Goal: Task Accomplishment & Management: Manage account settings

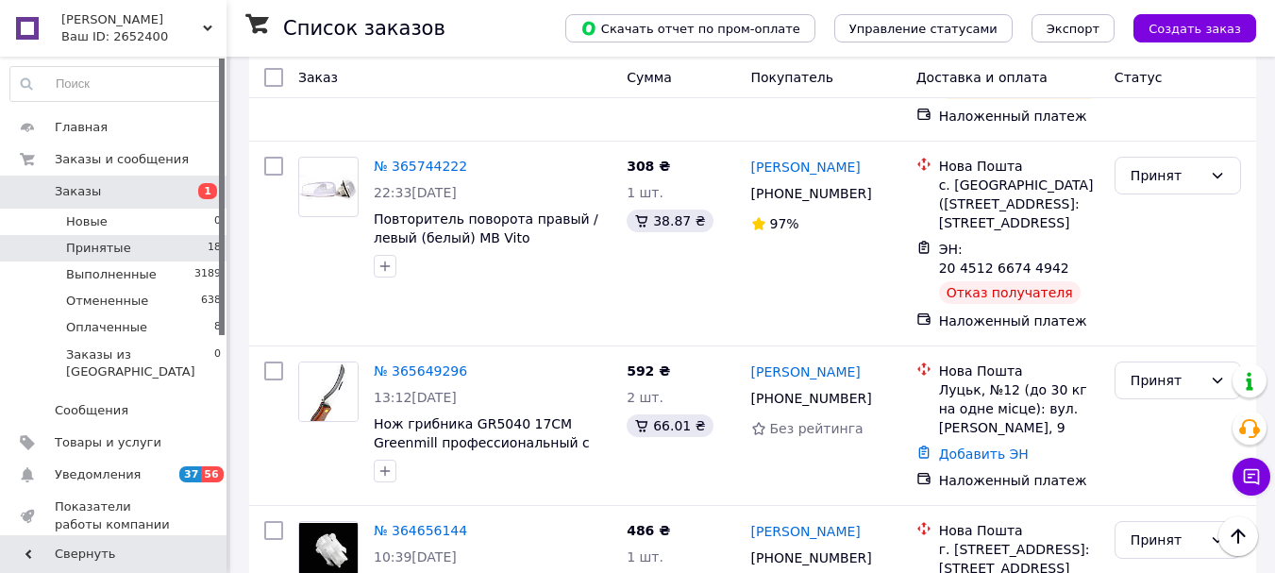
click at [109, 190] on span "Заказы" at bounding box center [115, 191] width 120 height 17
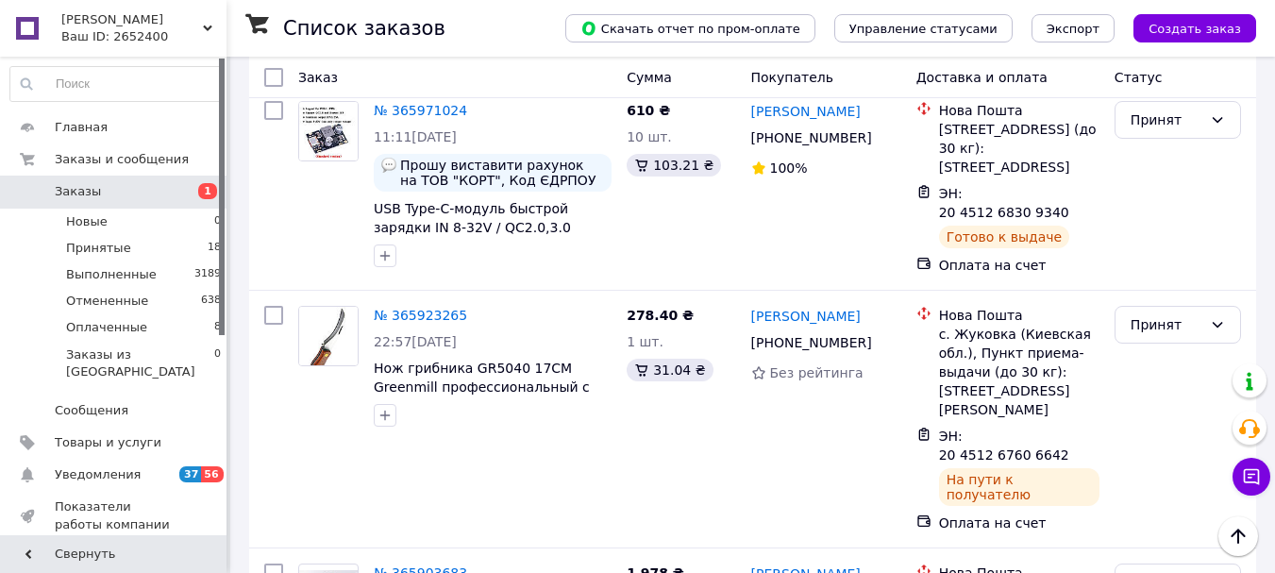
scroll to position [3538, 0]
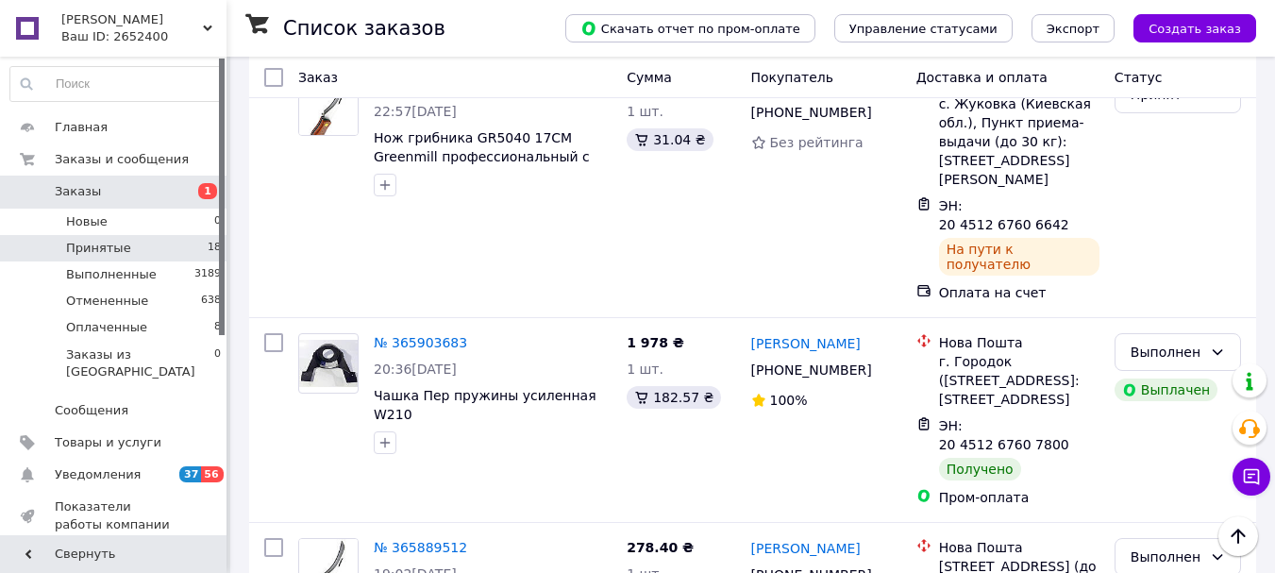
click at [133, 246] on li "Принятые 18" at bounding box center [116, 248] width 232 height 26
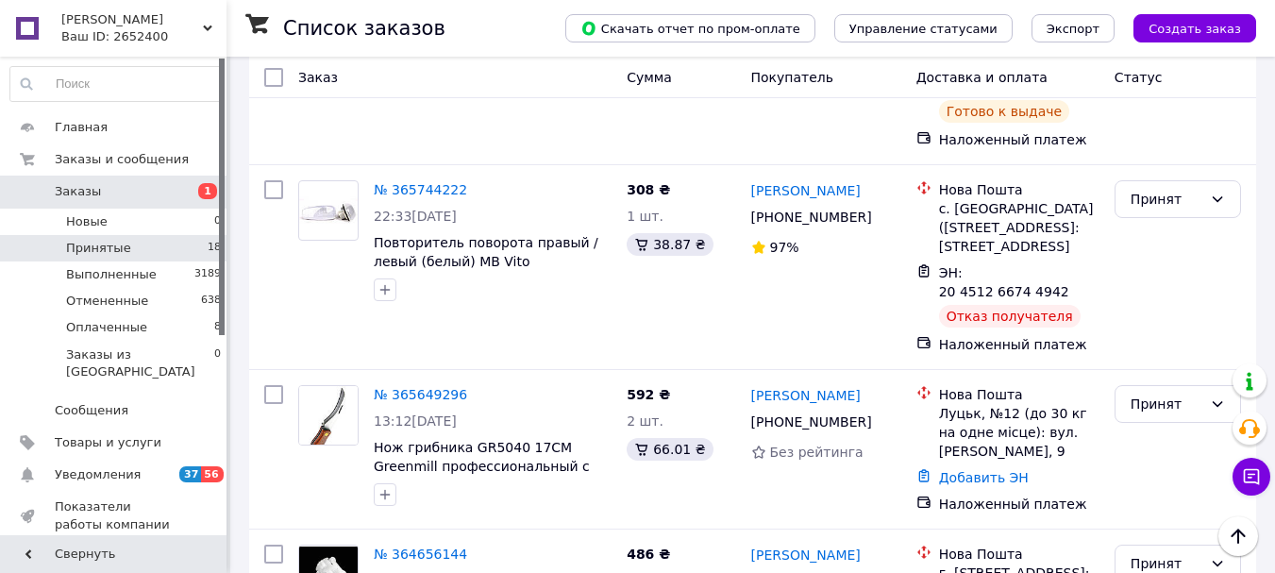
scroll to position [2365, 0]
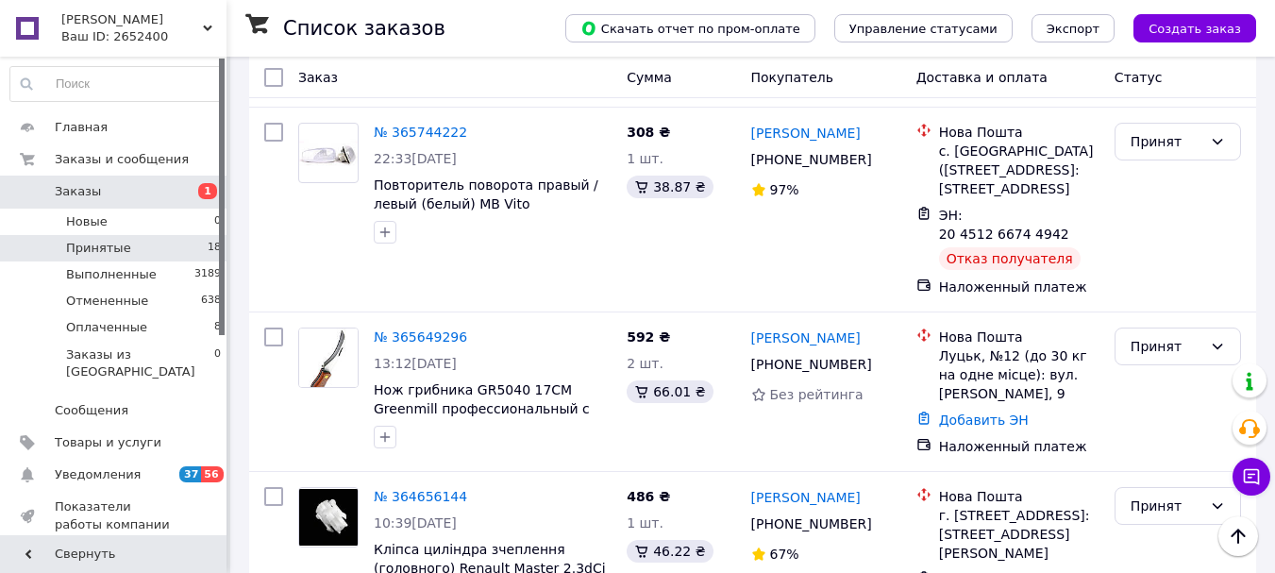
click at [1152, 380] on li "Отменен" at bounding box center [1178, 397] width 125 height 34
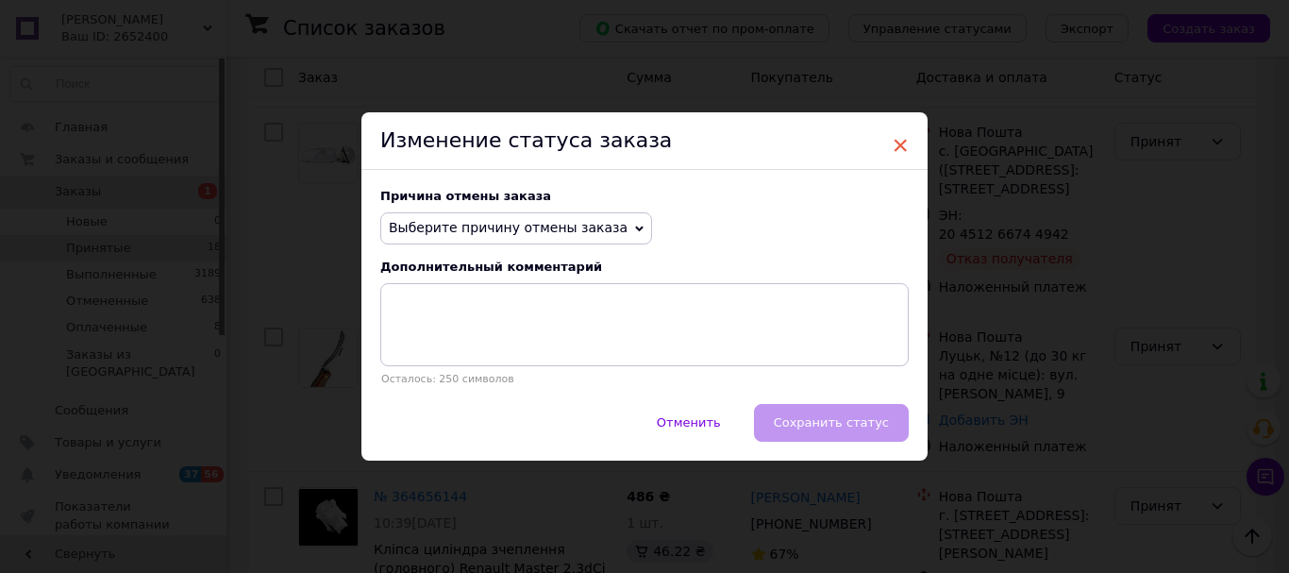
click at [902, 140] on span "×" at bounding box center [900, 145] width 17 height 32
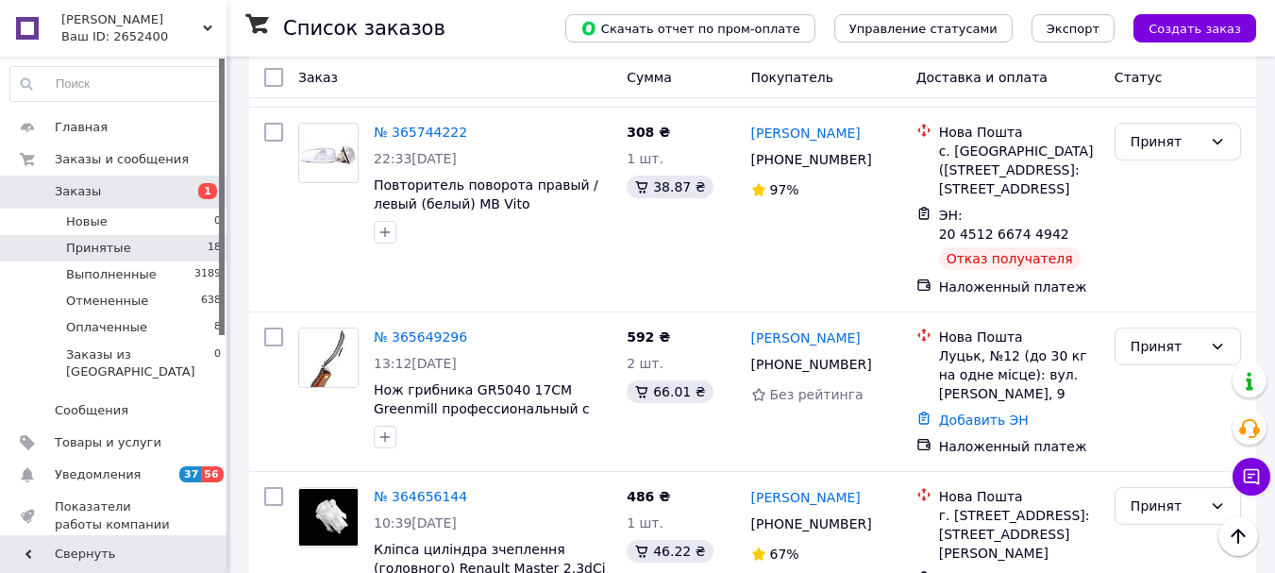
click at [1158, 360] on li "Выполнен" at bounding box center [1178, 363] width 125 height 34
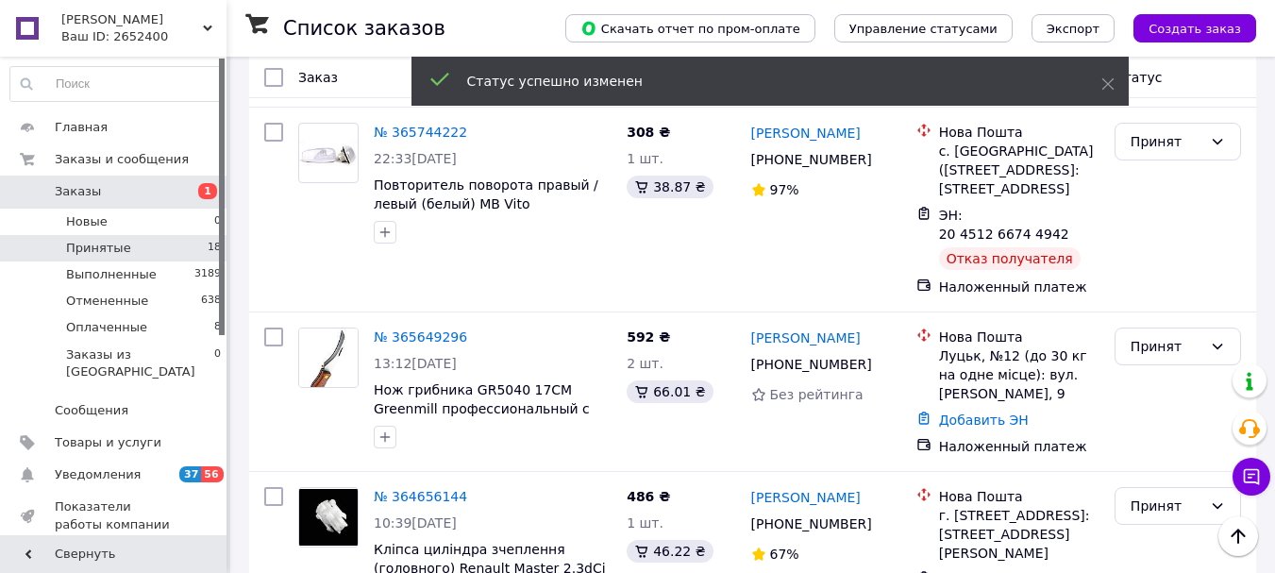
scroll to position [2445, 0]
